Goal: Task Accomplishment & Management: Use online tool/utility

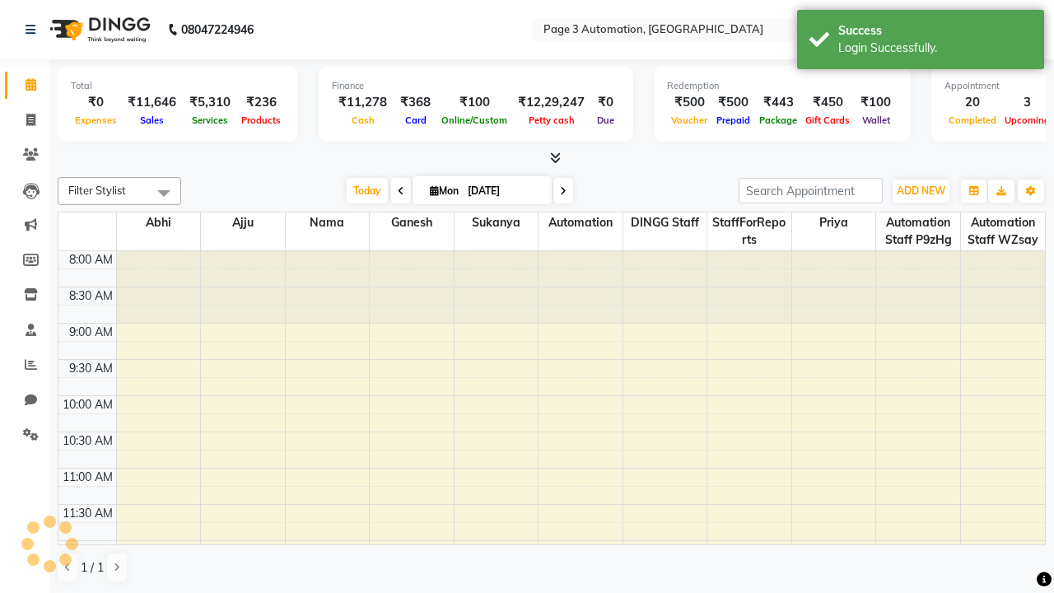
select select "en"
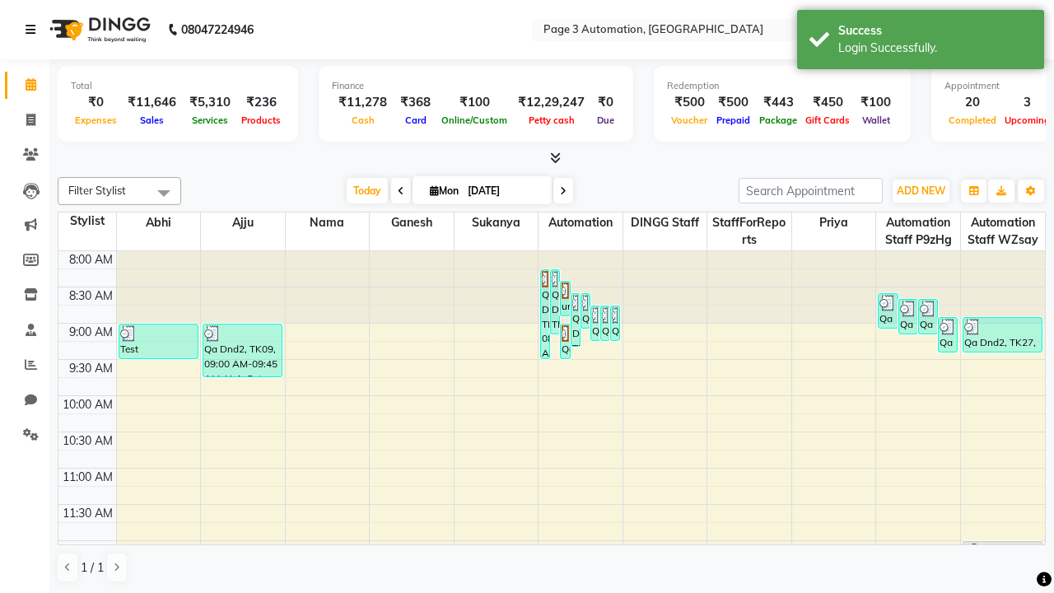
click at [34, 30] on icon at bounding box center [31, 30] width 10 height 12
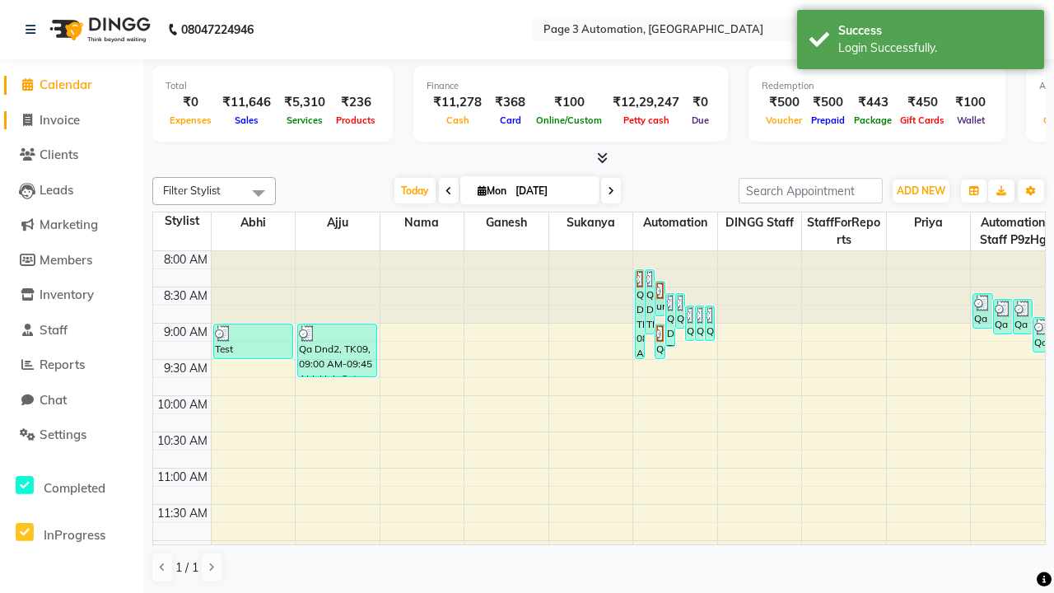
click at [72, 119] on span "Invoice" at bounding box center [60, 120] width 40 height 16
select select "service"
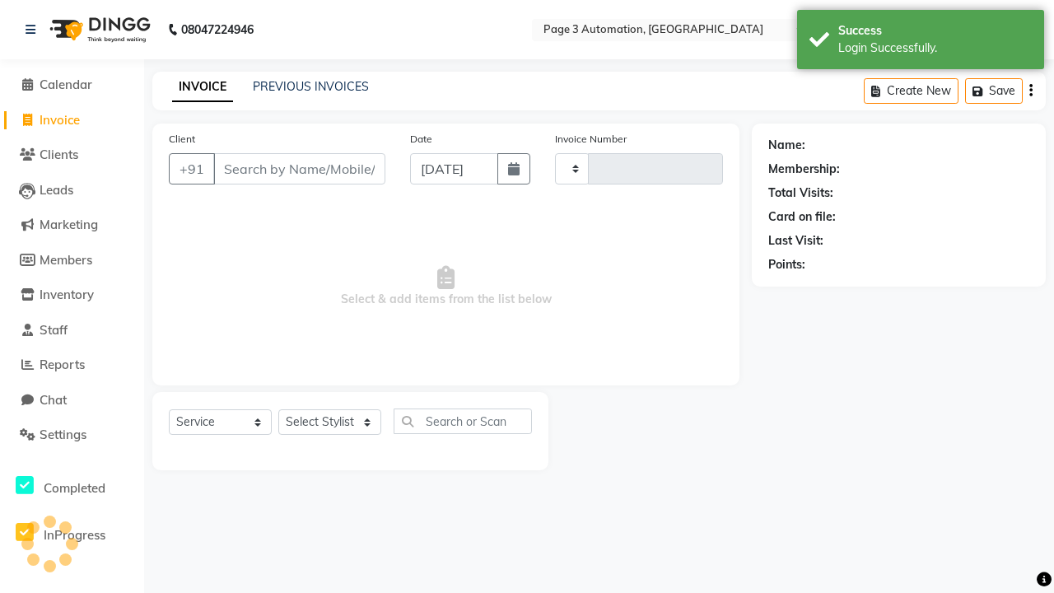
type input "8715"
select select "2774"
click at [310, 86] on link "PREVIOUS INVOICES" at bounding box center [311, 86] width 116 height 15
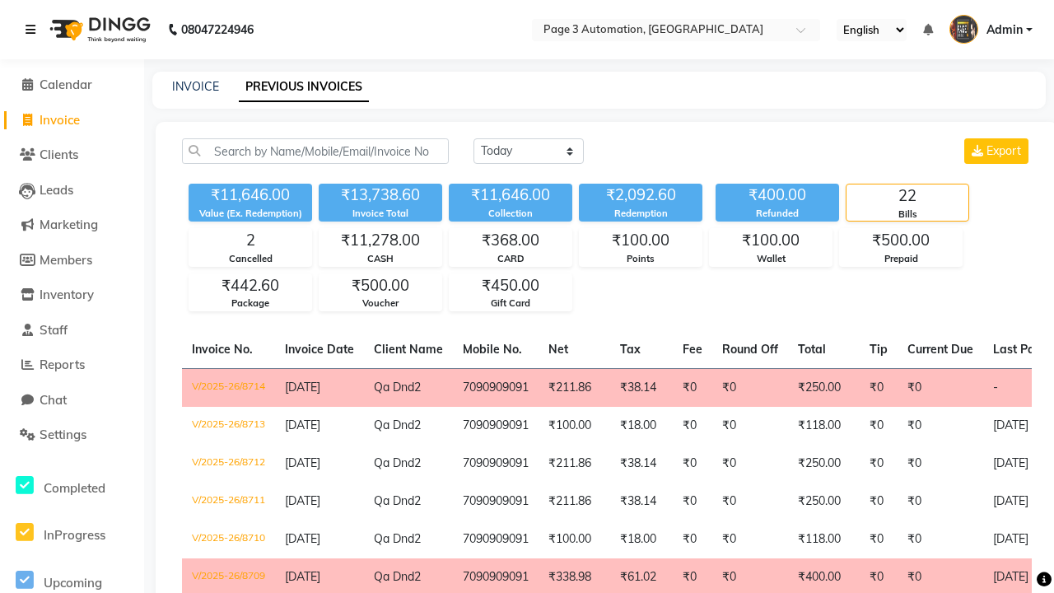
click at [34, 30] on icon at bounding box center [31, 30] width 10 height 12
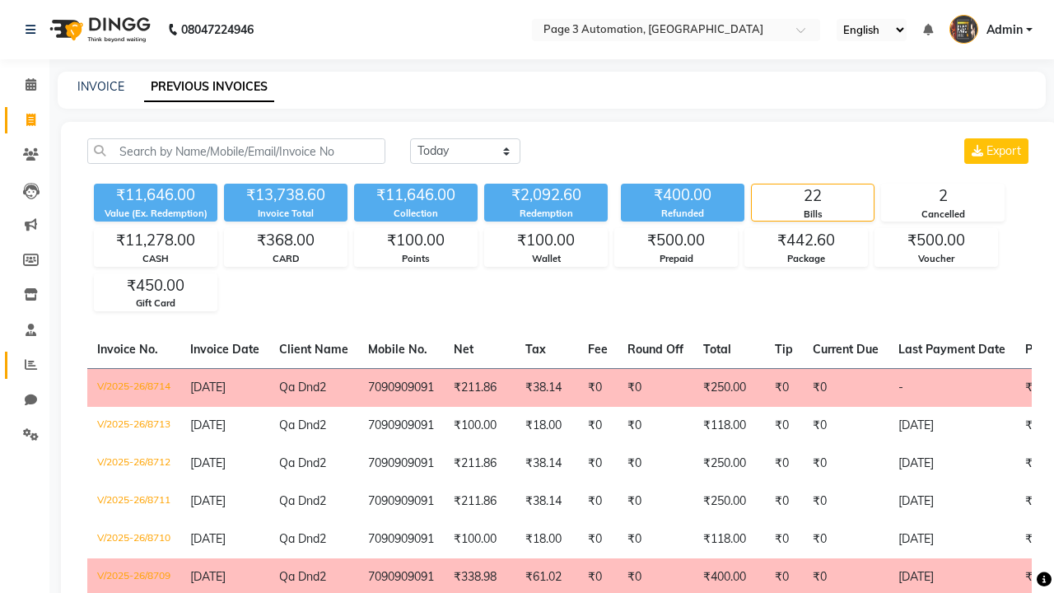
click at [25, 365] on icon at bounding box center [31, 364] width 12 height 12
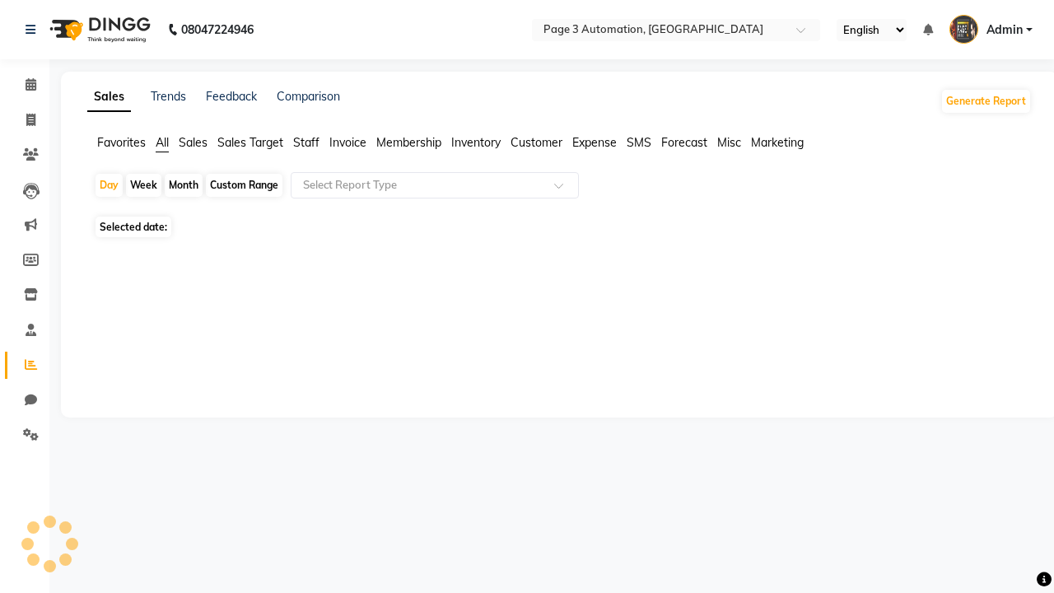
type input "Invoice"
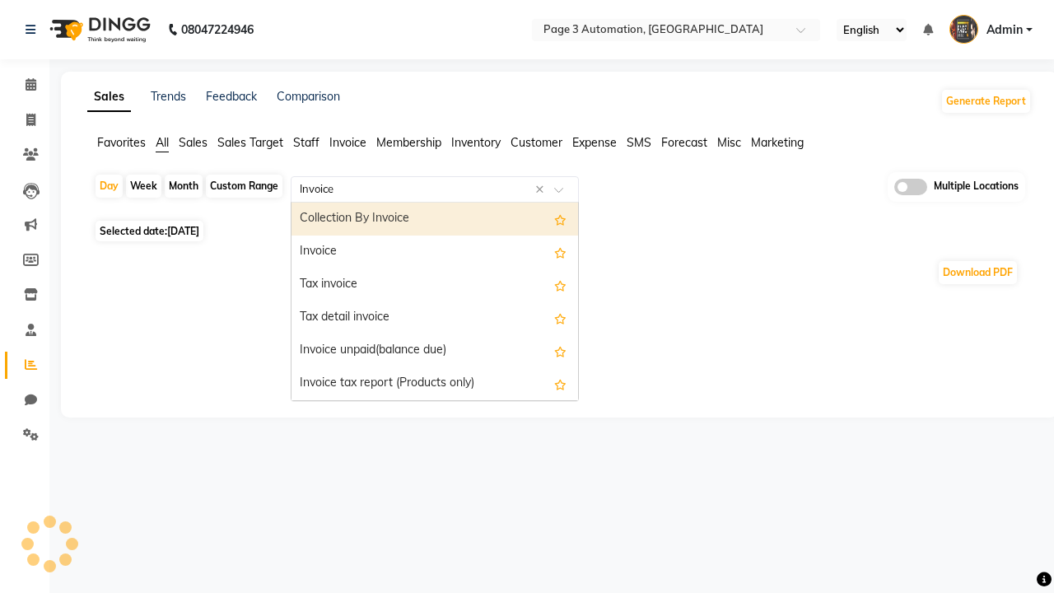
click at [435, 252] on div "Invoice" at bounding box center [435, 252] width 287 height 33
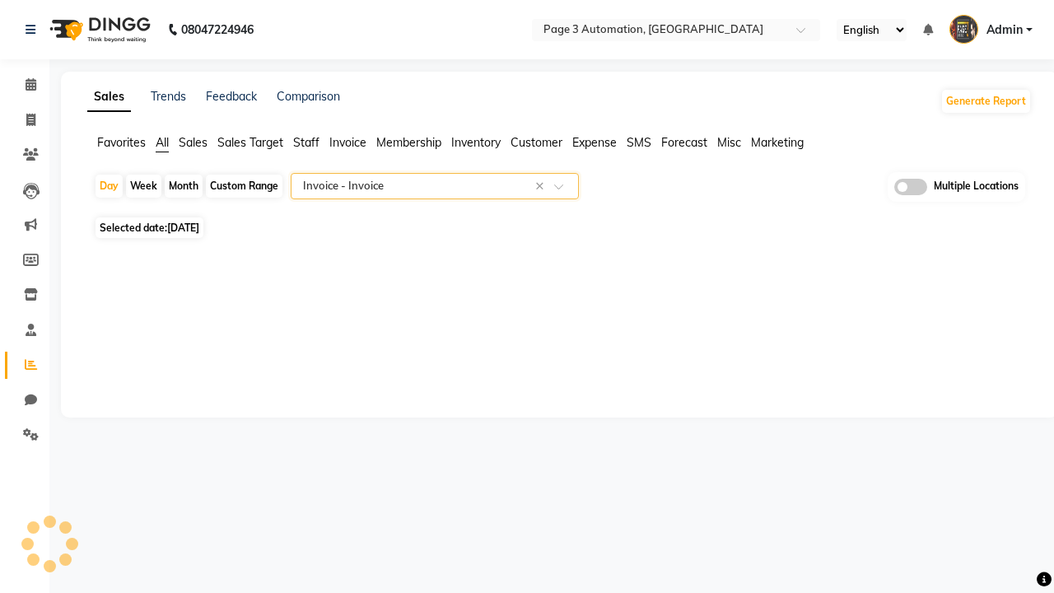
select select "full_report"
select select "csv"
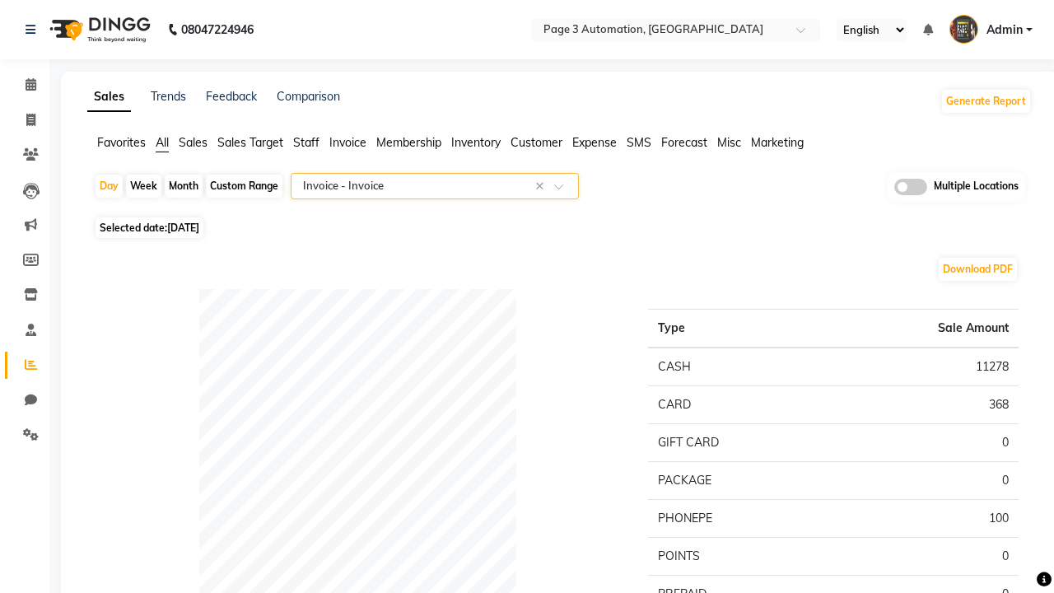
type input "Invoice Item wise"
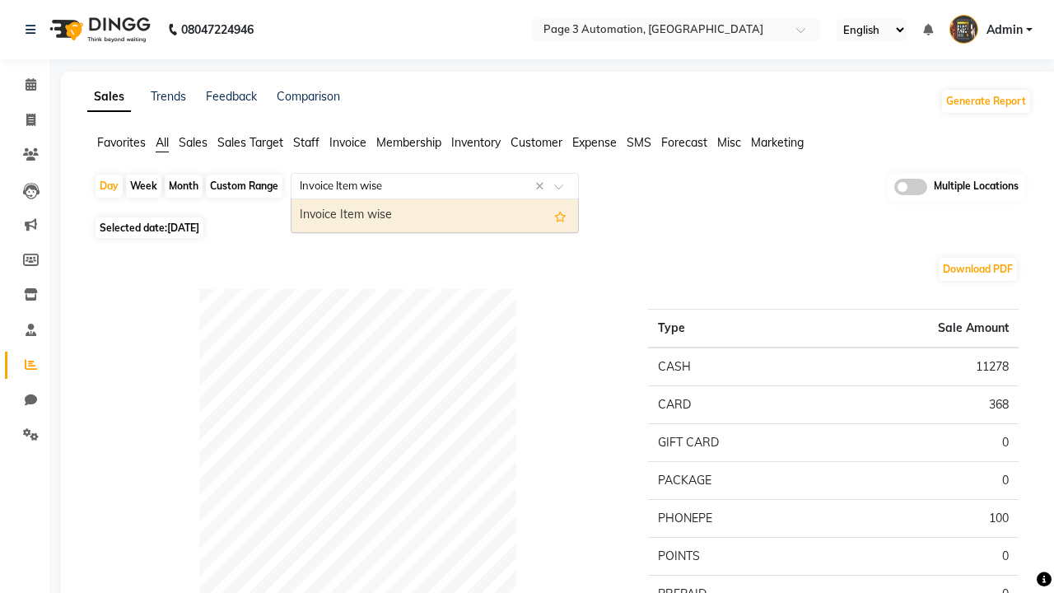
click at [435, 215] on div "Invoice Item wise" at bounding box center [435, 215] width 287 height 33
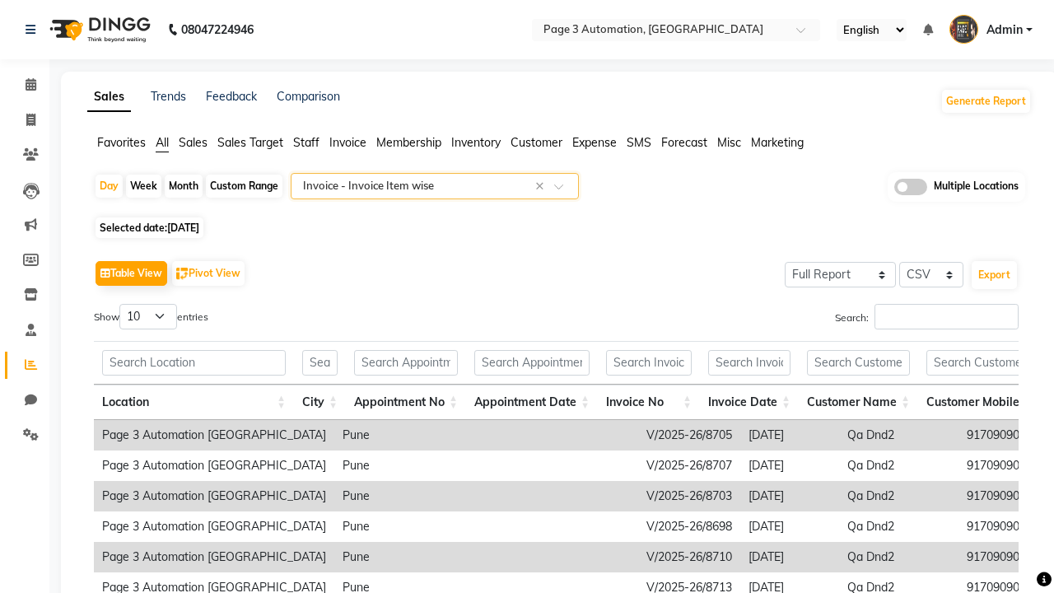
type input "Tax summary"
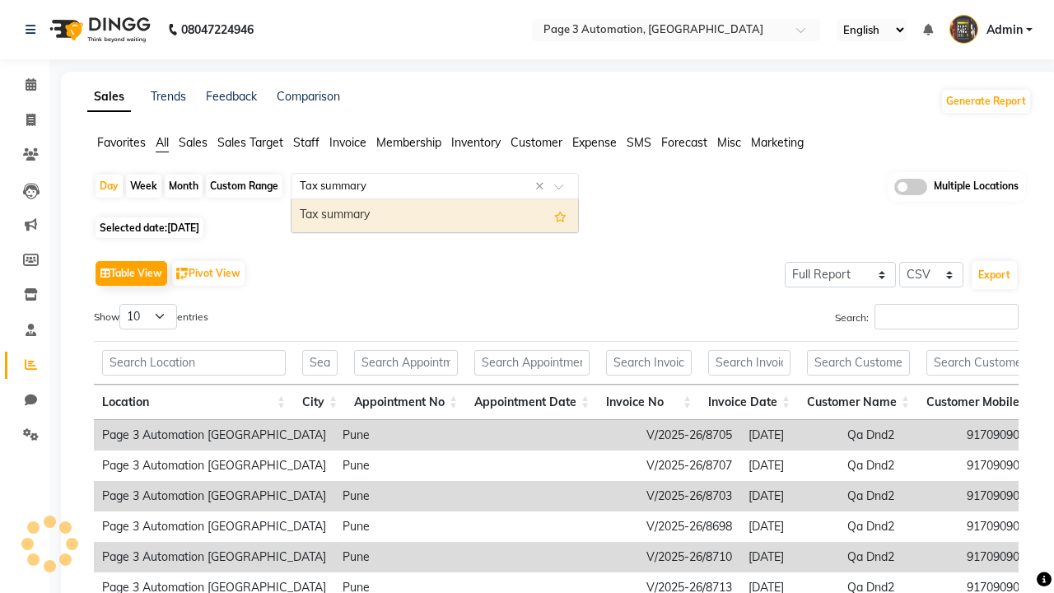
click at [435, 215] on div "Tax summary" at bounding box center [435, 215] width 287 height 33
